Goal: Use online tool/utility: Utilize a website feature to perform a specific function

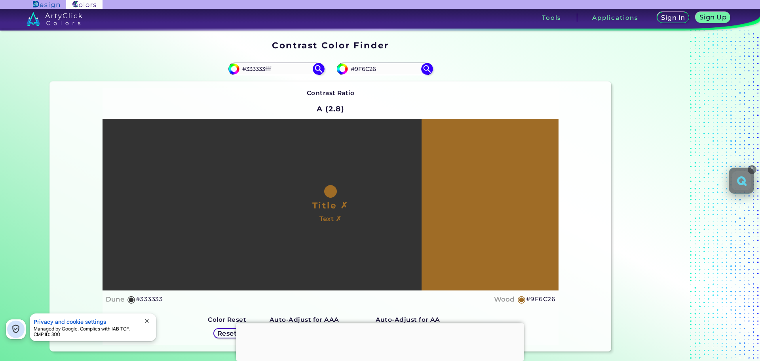
click at [277, 66] on input "#333333fff" at bounding box center [276, 68] width 74 height 11
type input "#fff"
click at [317, 68] on img at bounding box center [318, 69] width 14 height 14
type input "#ffffff"
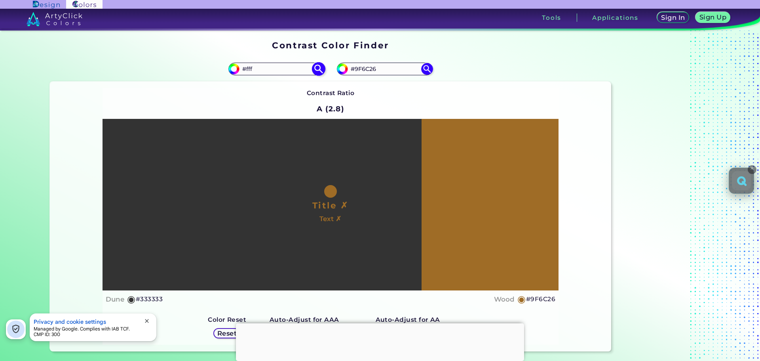
type input "#FFFFFF"
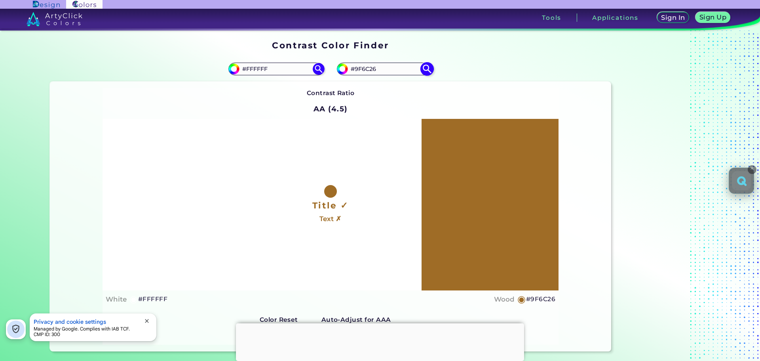
click at [379, 68] on input "#9F6C26" at bounding box center [385, 68] width 74 height 11
paste input "FE6B00"
type input "#FE6B00"
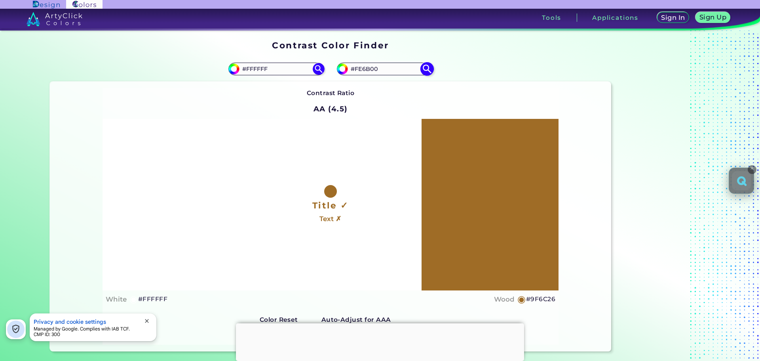
click at [424, 71] on img at bounding box center [427, 69] width 14 height 14
type input "#fe6b00"
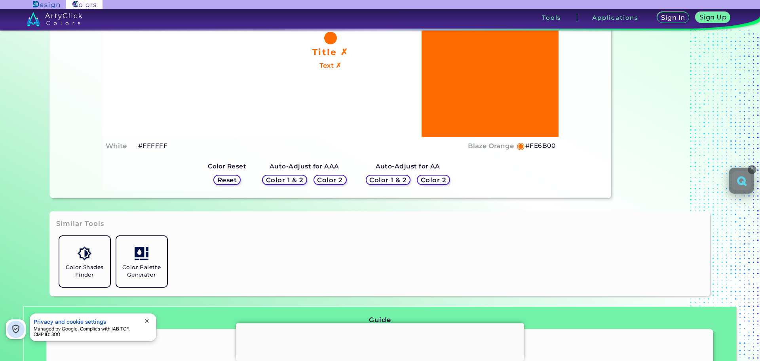
scroll to position [158, 0]
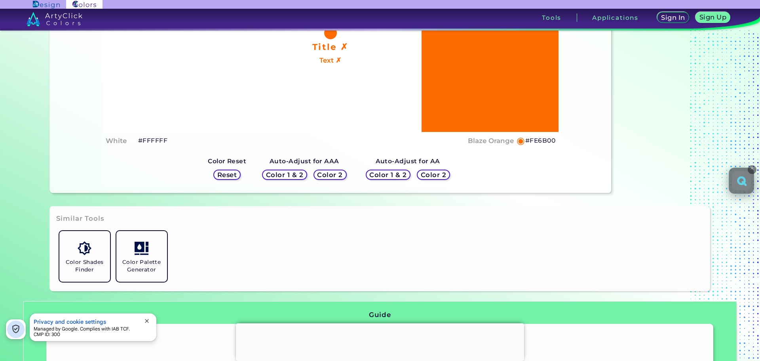
click at [426, 176] on h5 "Color 2" at bounding box center [433, 175] width 23 height 6
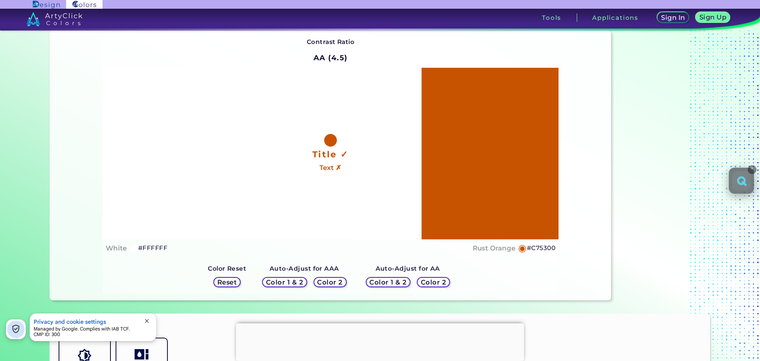
scroll to position [40, 0]
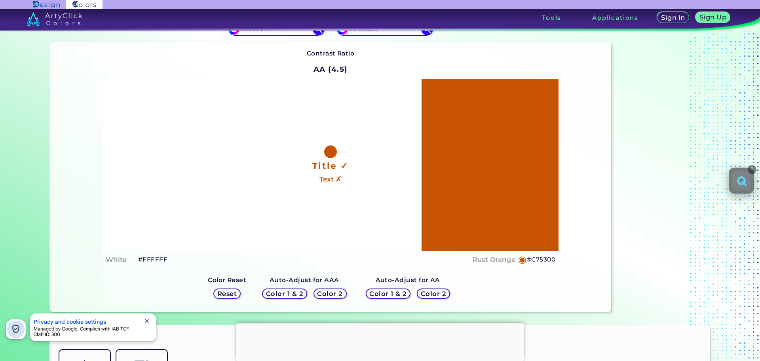
click at [549, 258] on h5 "#C75300" at bounding box center [541, 259] width 28 height 10
click at [549, 258] on h5 "#C75300 copied" at bounding box center [541, 259] width 28 height 10
copy h5 "C75300 copied"
drag, startPoint x: 560, startPoint y: 260, endPoint x: 529, endPoint y: 265, distance: 31.7
click at [529, 265] on div "Contrast Ratio AA (4.5) Title ✓ Text ✗ White ◉ #FFFFFF Rust Orange ◉ #C75300 Co…" at bounding box center [331, 176] width 562 height 269
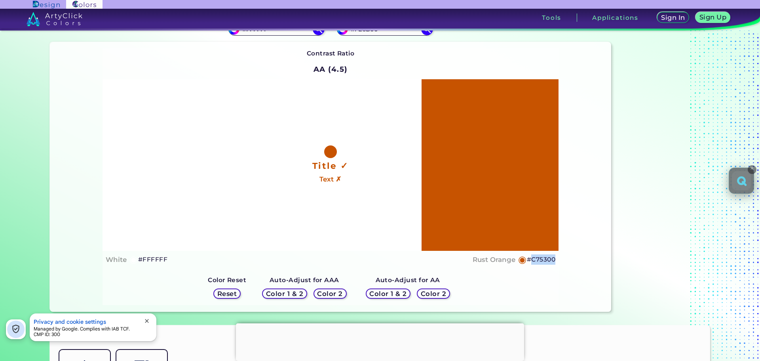
copy h5 "C75300"
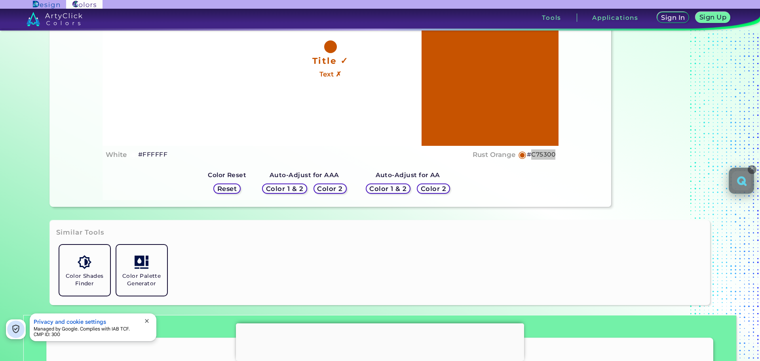
scroll to position [158, 0]
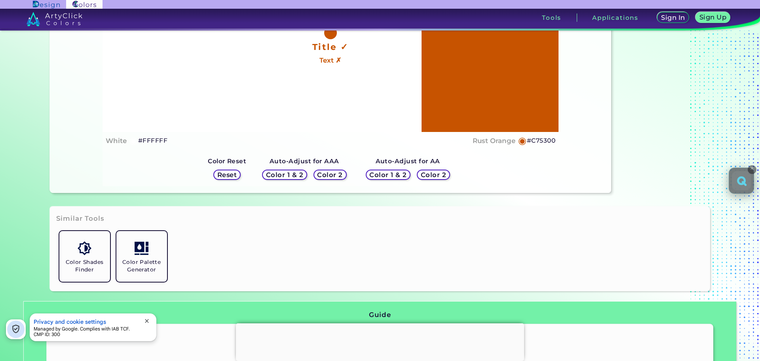
click at [395, 177] on h5 "Color 1 & 2" at bounding box center [388, 175] width 34 height 6
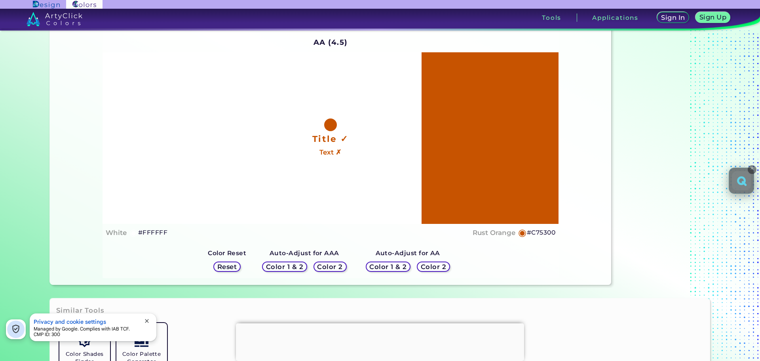
scroll to position [79, 0]
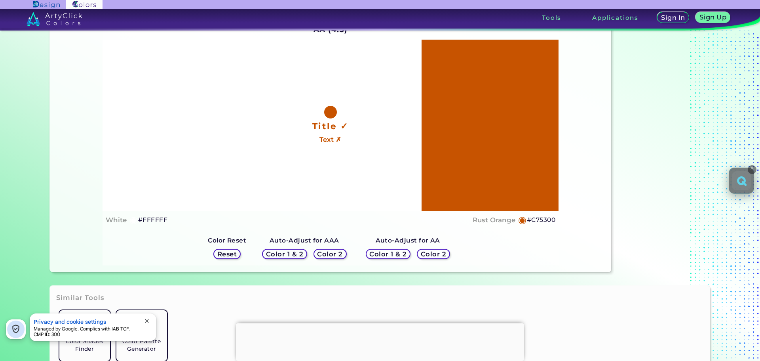
click at [385, 254] on h5 "Color 1 & 2" at bounding box center [388, 253] width 34 height 6
click at [385, 254] on h5 "Color 1 & 2" at bounding box center [388, 254] width 34 height 6
click at [424, 253] on h5 "Color 2" at bounding box center [433, 254] width 23 height 6
click at [323, 257] on h5 "Color 2" at bounding box center [330, 254] width 23 height 6
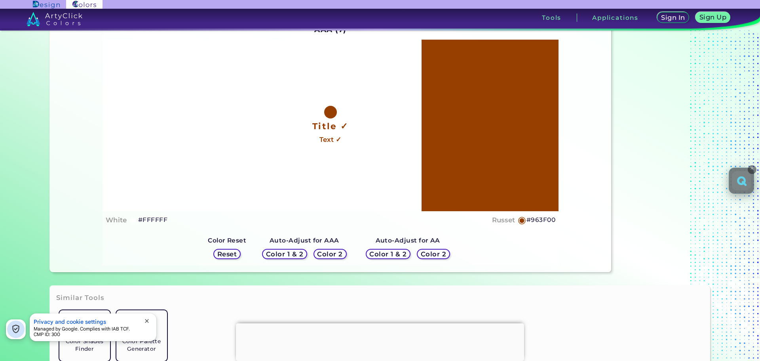
click at [292, 260] on div "Color 1 & 2 Color 2" at bounding box center [304, 253] width 91 height 17
click at [291, 258] on div "Color 1 & 2" at bounding box center [284, 253] width 40 height 9
click at [224, 251] on h5 "Reset" at bounding box center [227, 254] width 18 height 6
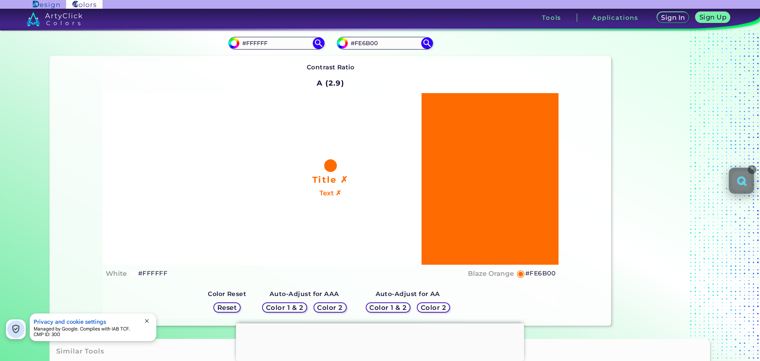
scroll to position [40, 0]
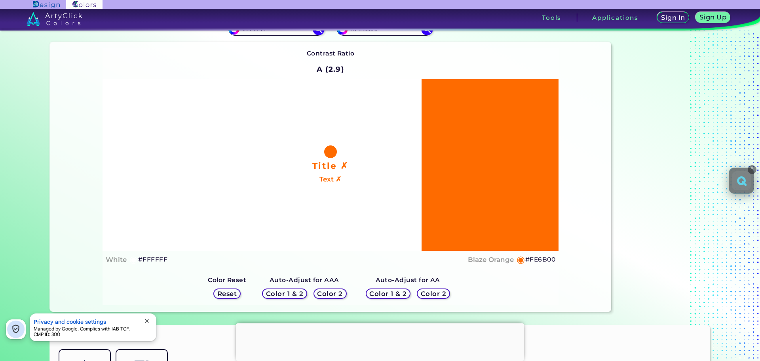
click at [387, 298] on div "Color 1 & 2" at bounding box center [388, 292] width 40 height 9
click at [387, 295] on h5 "Color 1 & 2" at bounding box center [388, 293] width 34 height 6
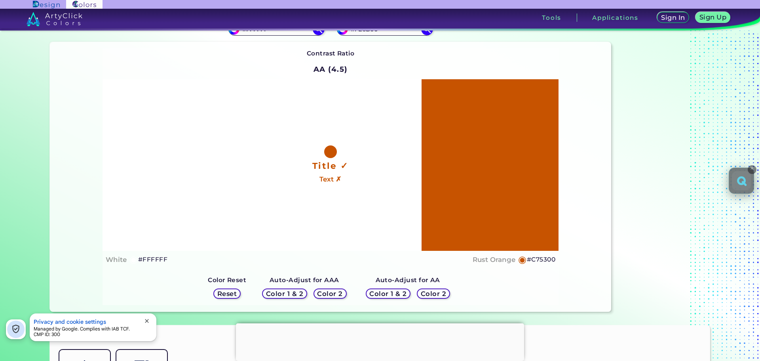
click at [428, 294] on h5 "Color 2" at bounding box center [433, 293] width 23 height 6
